Goal: Task Accomplishment & Management: Use online tool/utility

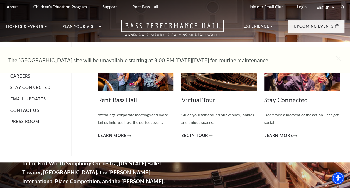
click at [257, 28] on p "Experience" at bounding box center [256, 27] width 26 height 7
click at [262, 27] on p "Experience" at bounding box center [256, 27] width 26 height 7
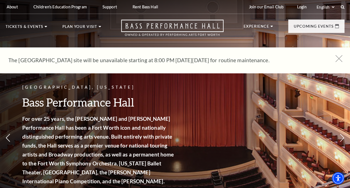
click at [340, 58] on icon at bounding box center [338, 58] width 7 height 7
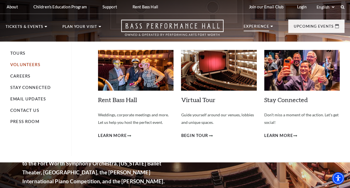
click at [30, 64] on link "Volunteers" at bounding box center [25, 64] width 30 height 5
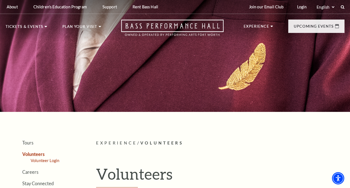
click at [42, 161] on link "Volunteer Login" at bounding box center [45, 160] width 29 height 5
